Goal: Task Accomplishment & Management: Understand process/instructions

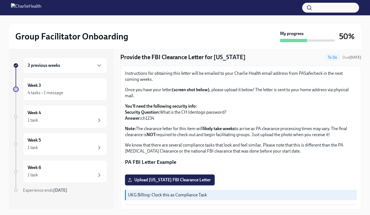
scroll to position [91, 0]
click at [88, 90] on div "4 tasks • 1 message" at bounding box center [65, 93] width 75 height 7
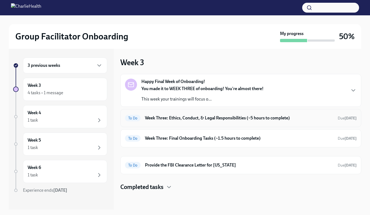
click at [213, 115] on div "To Do Week Three: Ethics, Conduct, & Legal Responsibilities (~5 hours to comple…" at bounding box center [241, 118] width 232 height 9
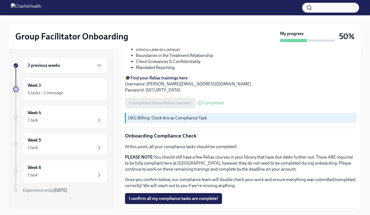
scroll to position [314, 0]
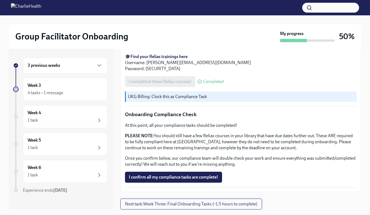
click at [247, 200] on button "Next task : Week Three: Final Onboarding Tasks (~1.5 hours to complete)" at bounding box center [191, 204] width 142 height 11
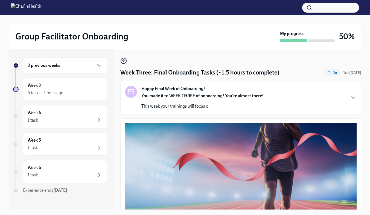
click at [225, 103] on div "You made it to WEEK THREE of onboarding! You're almost there! This week your tr…" at bounding box center [203, 101] width 122 height 16
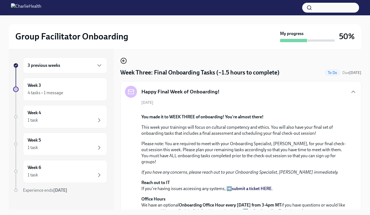
click at [127, 62] on icon "button" at bounding box center [123, 61] width 7 height 7
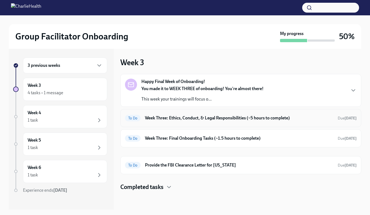
click at [195, 117] on h6 "Week Three: Ethics, Conduct, & Legal Responsibilities (~5 hours to complete)" at bounding box center [239, 118] width 189 height 6
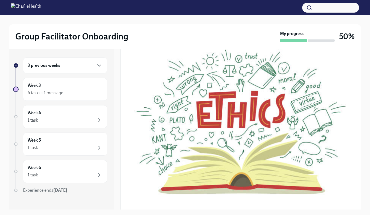
scroll to position [14, 0]
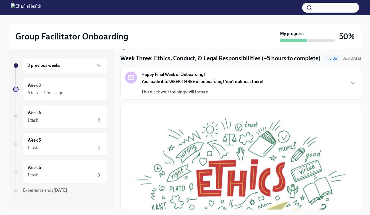
click at [122, 49] on icon "button" at bounding box center [123, 46] width 7 height 7
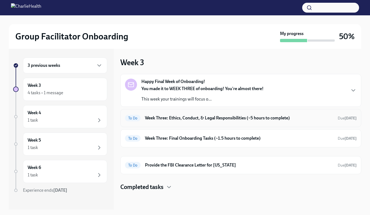
click at [221, 121] on div "To Do Week Three: Ethics, Conduct, & Legal Responsibilities (~5 hours to comple…" at bounding box center [241, 118] width 232 height 9
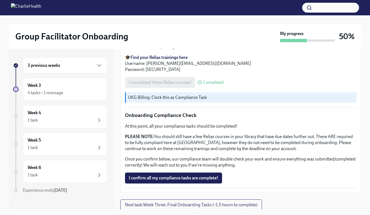
scroll to position [314, 0]
